Goal: Check status: Check status

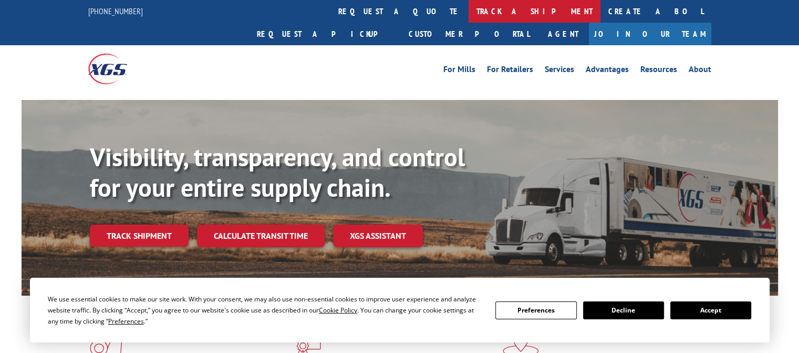
click at [469, 13] on link "track a shipment" at bounding box center [535, 11] width 132 height 23
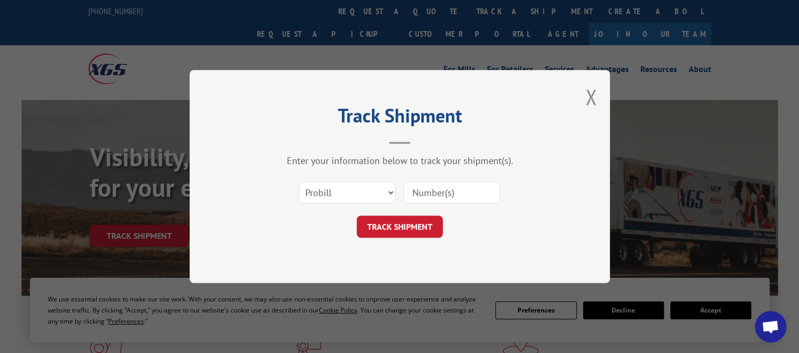
click at [475, 194] on input at bounding box center [452, 192] width 97 height 22
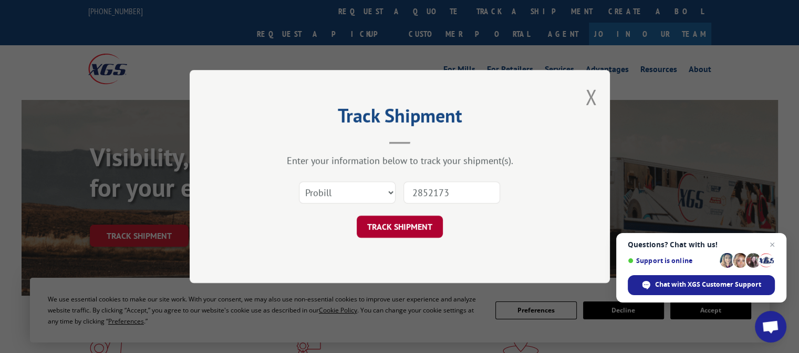
type input "2852173"
click at [429, 220] on button "TRACK SHIPMENT" at bounding box center [400, 226] width 86 height 22
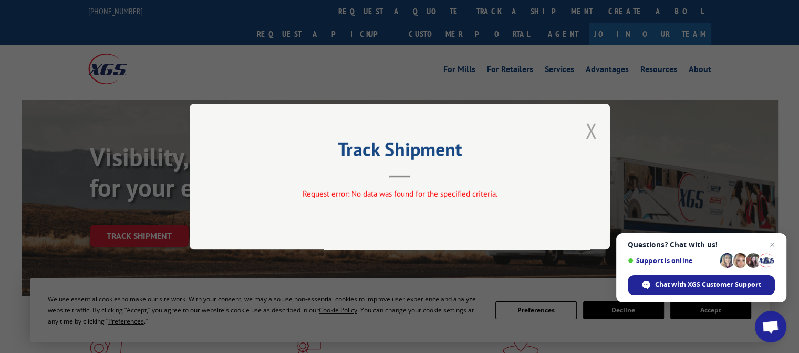
click at [591, 131] on button "Close modal" at bounding box center [591, 131] width 12 height 28
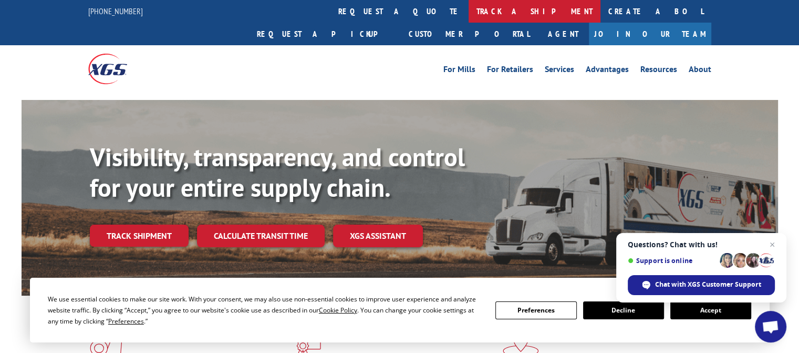
click at [469, 12] on link "track a shipment" at bounding box center [535, 11] width 132 height 23
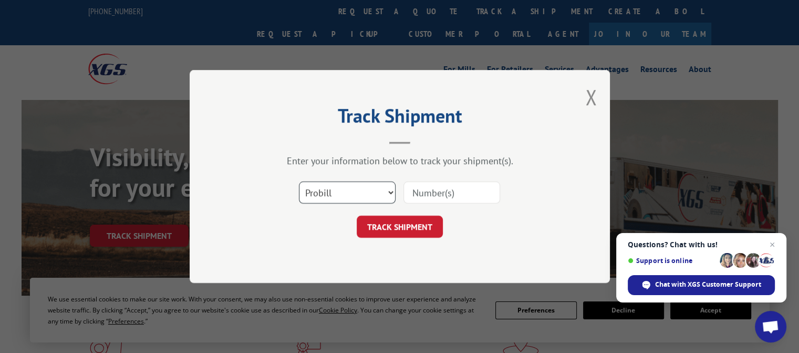
click at [391, 189] on select "Select category... Probill BOL PO" at bounding box center [347, 192] width 97 height 22
select select "bol"
click at [299, 181] on select "Select category... Probill BOL PO" at bounding box center [347, 192] width 97 height 22
click at [445, 191] on input at bounding box center [452, 192] width 97 height 22
type input "2852173"
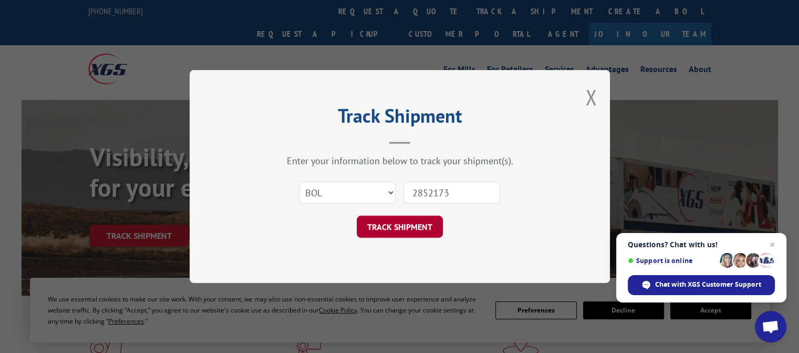
click at [429, 223] on button "TRACK SHIPMENT" at bounding box center [400, 226] width 86 height 22
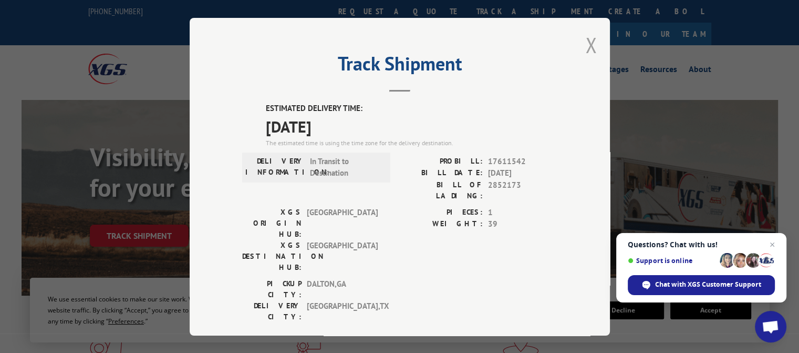
click at [589, 48] on button "Close modal" at bounding box center [591, 45] width 12 height 28
